Goal: Find specific page/section: Find specific page/section

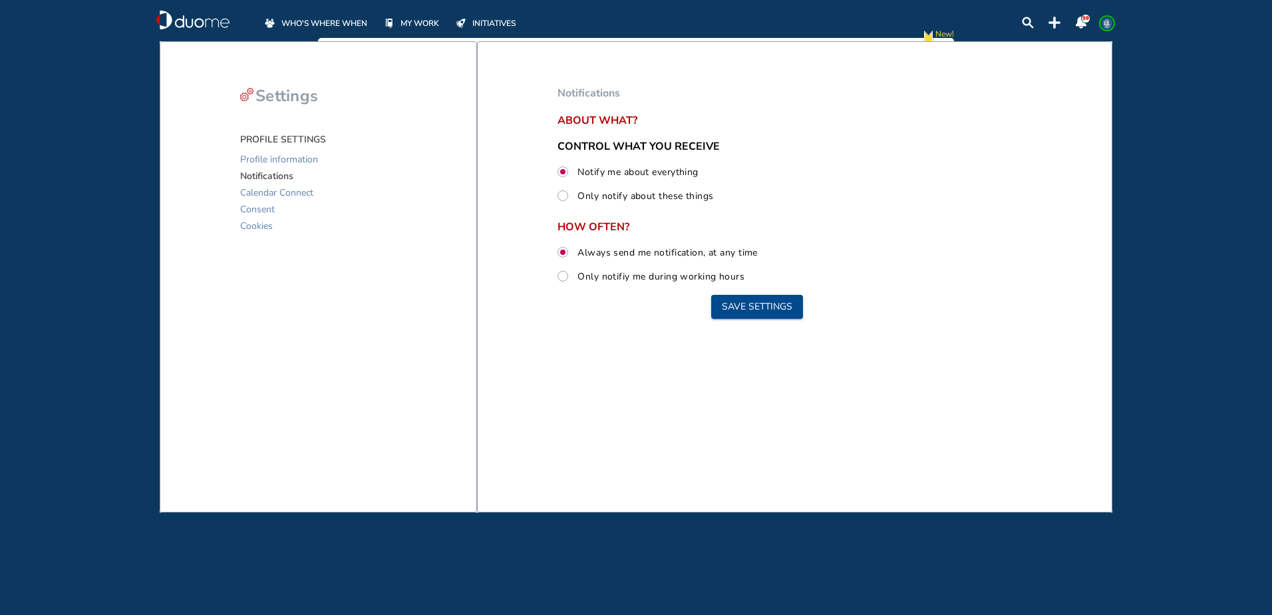
click at [324, 13] on div "WHO'S WHERE WHEN MY WORK INITIATIVES" at bounding box center [404, 20] width 282 height 20
click at [354, 24] on span "WHO'S WHERE WHEN" at bounding box center [324, 23] width 86 height 13
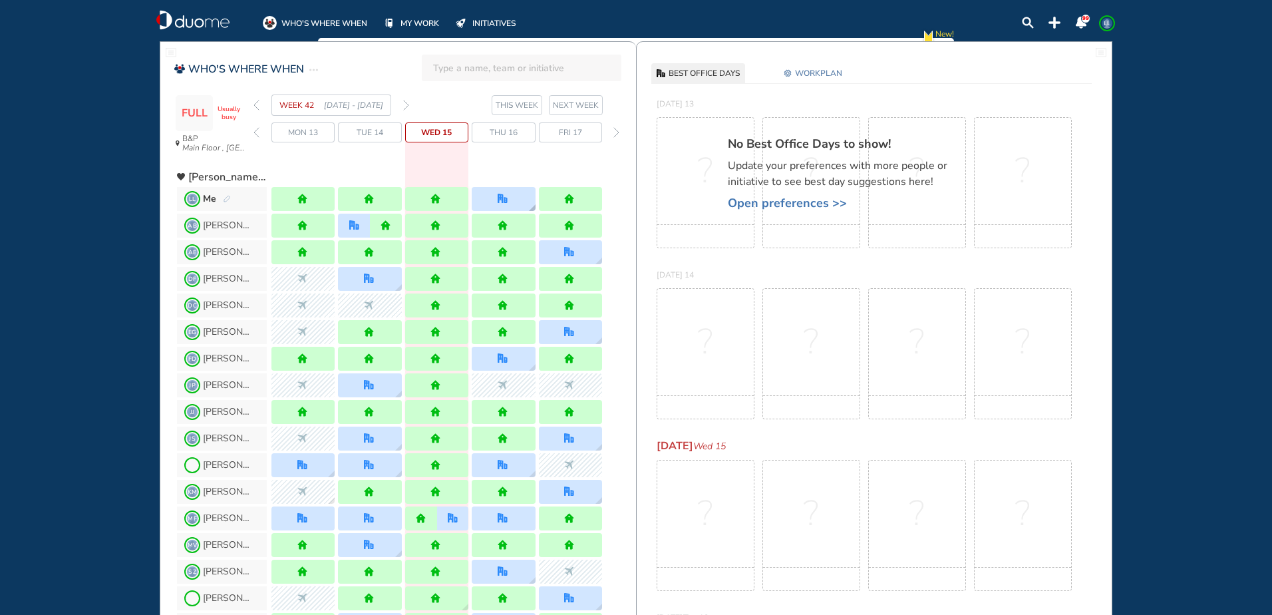
click at [484, 204] on div at bounding box center [503, 199] width 63 height 24
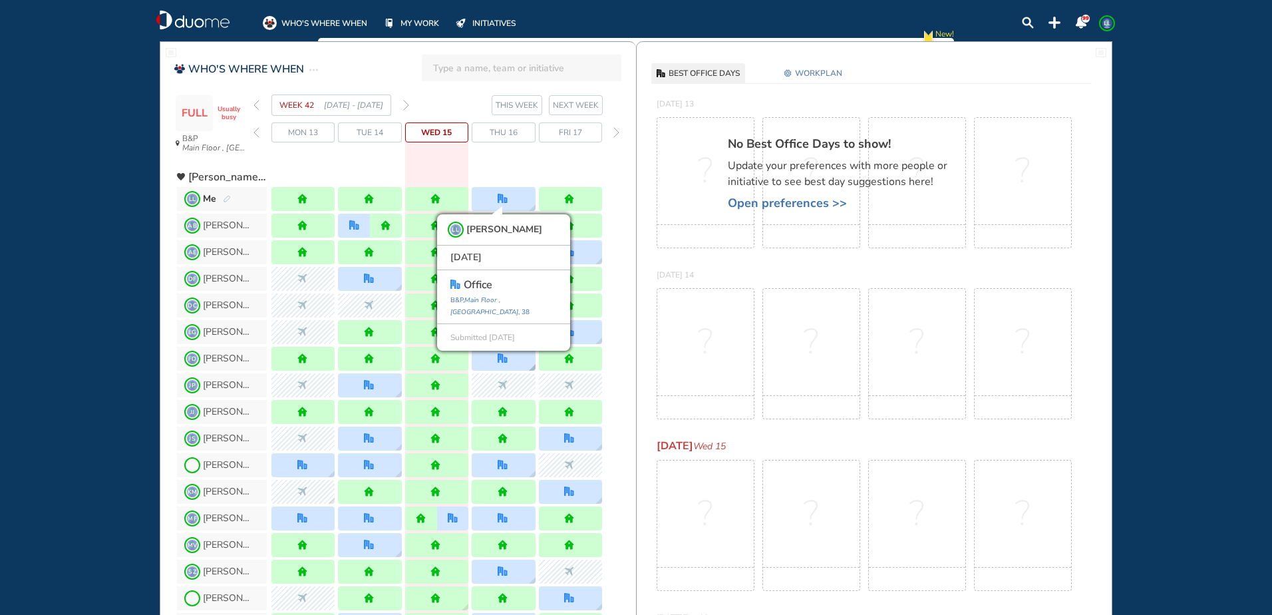
click at [495, 365] on div at bounding box center [503, 358] width 63 height 24
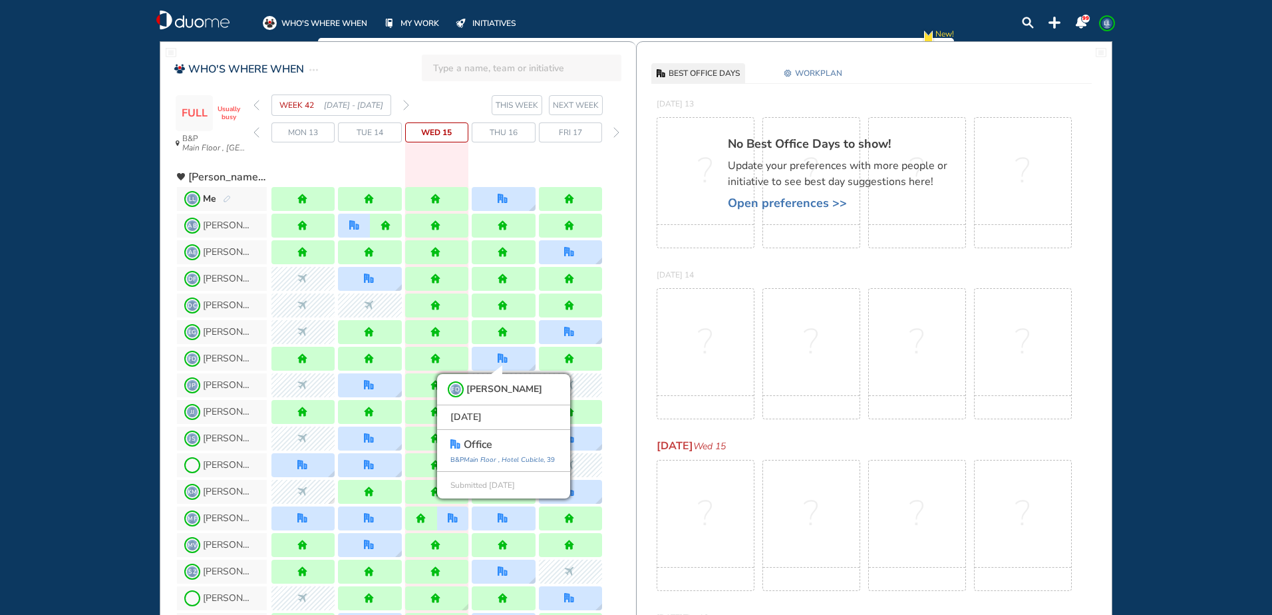
click at [694, 370] on div "?" at bounding box center [705, 353] width 98 height 131
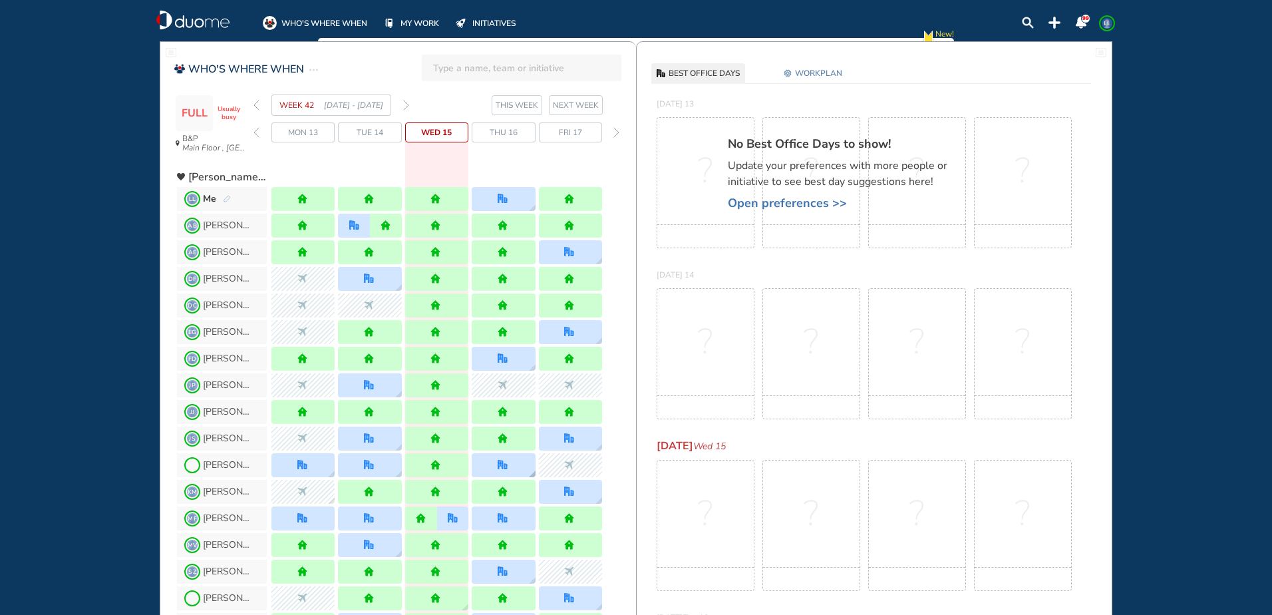
click at [512, 465] on div at bounding box center [503, 465] width 63 height 24
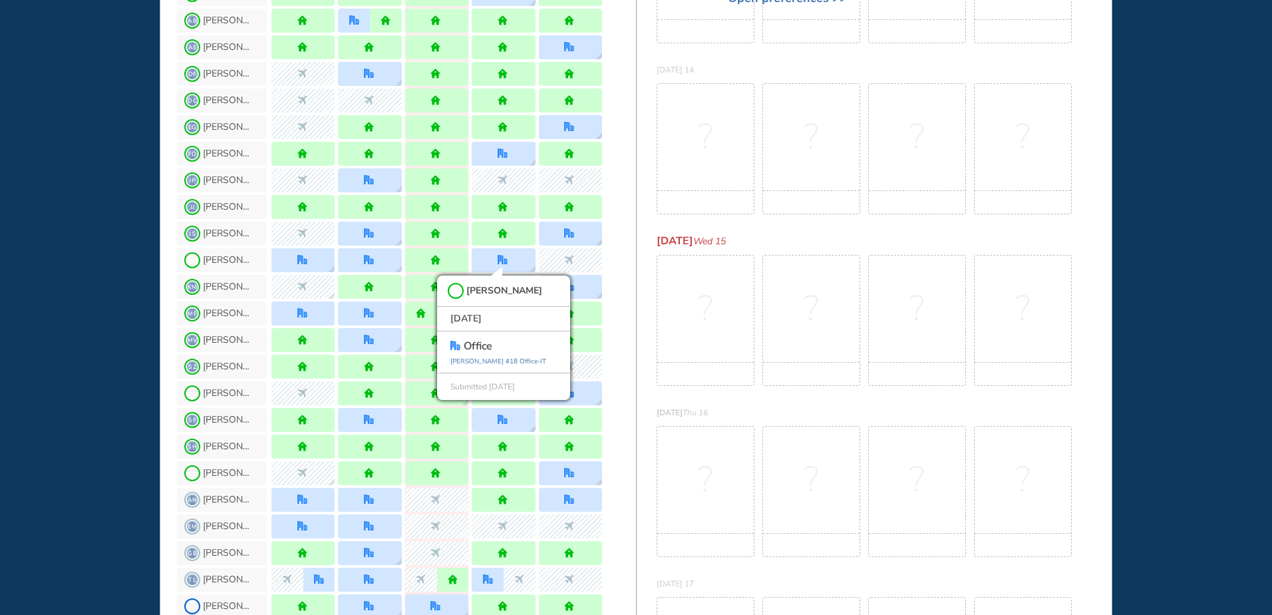
scroll to position [173, 0]
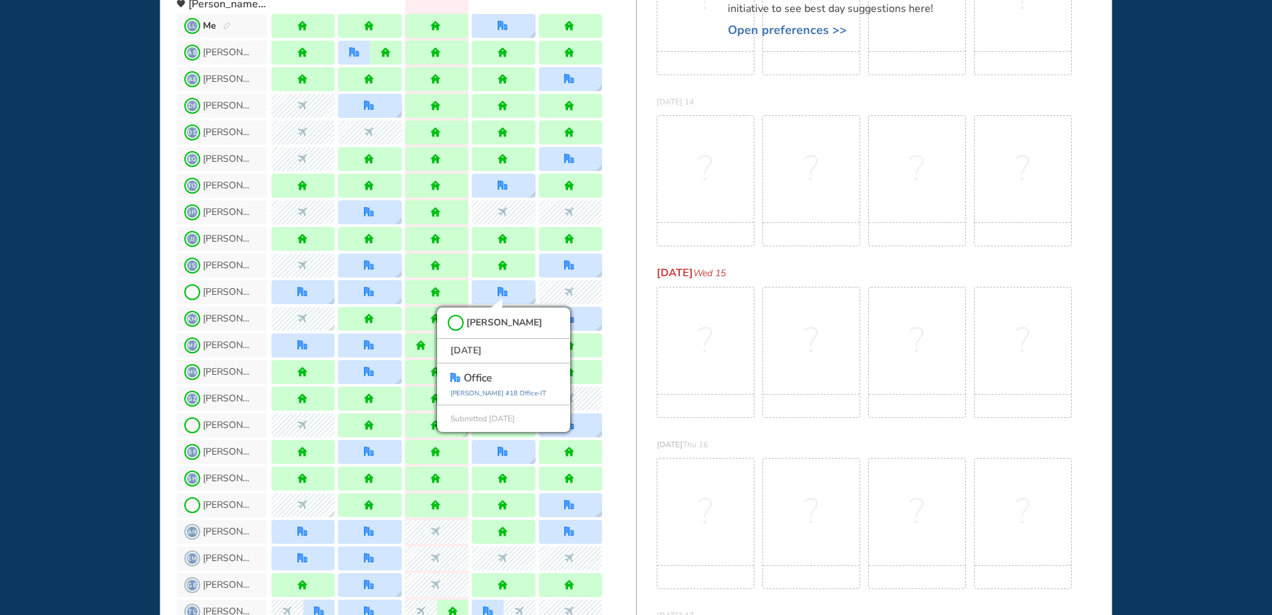
click at [611, 329] on div "KM [PERSON_NAME] M" at bounding box center [406, 318] width 459 height 27
